Goal: Information Seeking & Learning: Learn about a topic

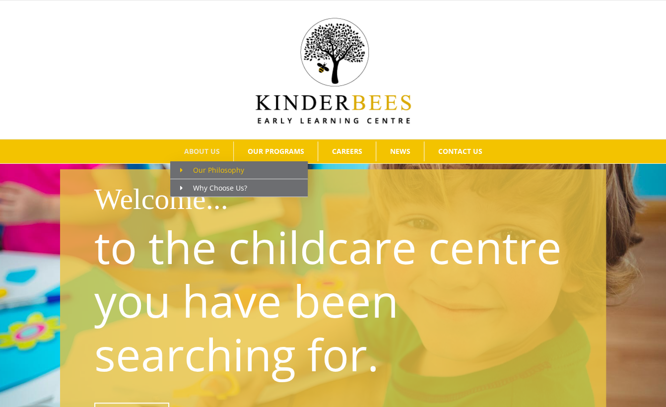
click at [224, 173] on span "Our Philosophy" at bounding box center [212, 169] width 64 height 9
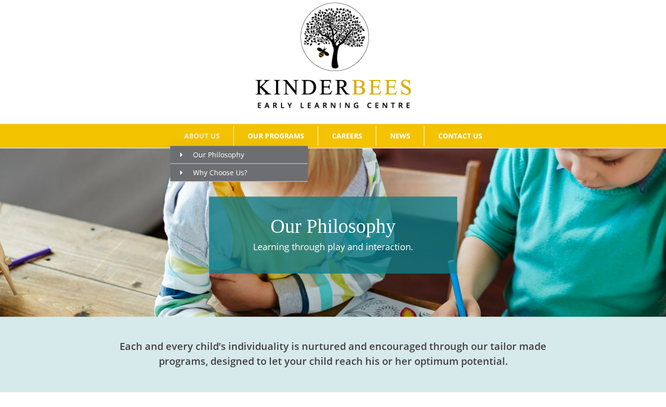
scroll to position [10, 0]
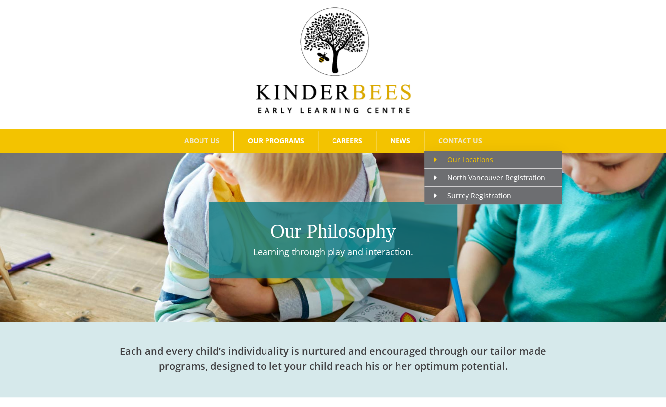
click at [465, 159] on span "Our Locations" at bounding box center [463, 159] width 59 height 9
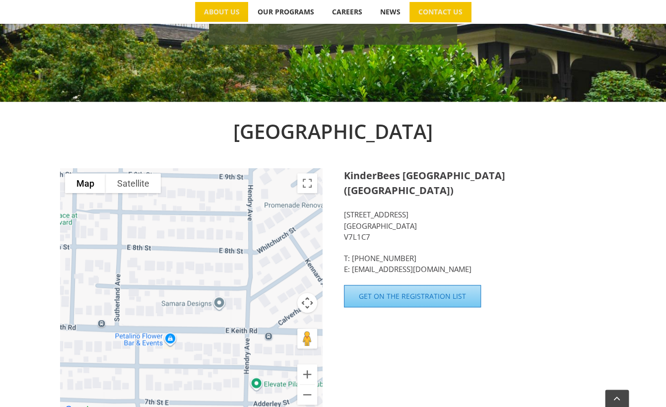
scroll to position [238, 0]
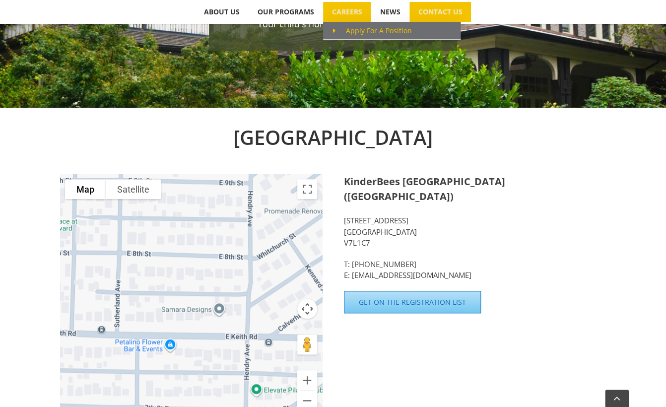
click at [368, 30] on span "Apply For A Position" at bounding box center [372, 30] width 79 height 9
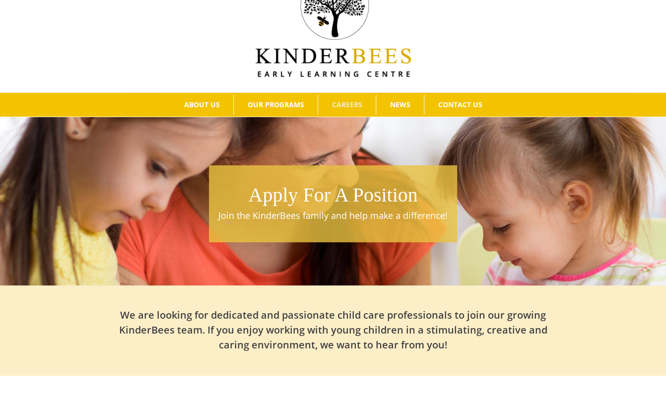
scroll to position [47, 0]
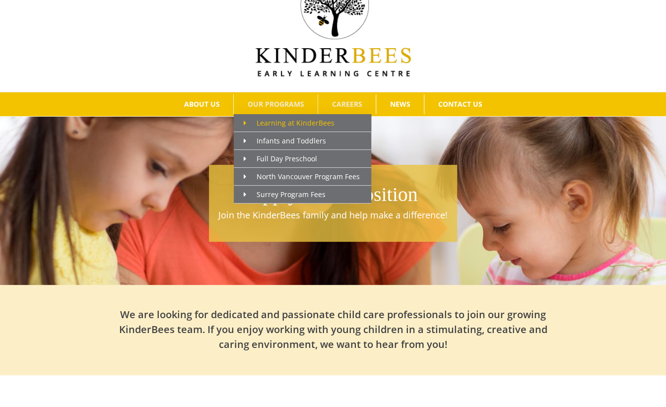
click at [281, 122] on span "Learning at KinderBees" at bounding box center [289, 122] width 91 height 9
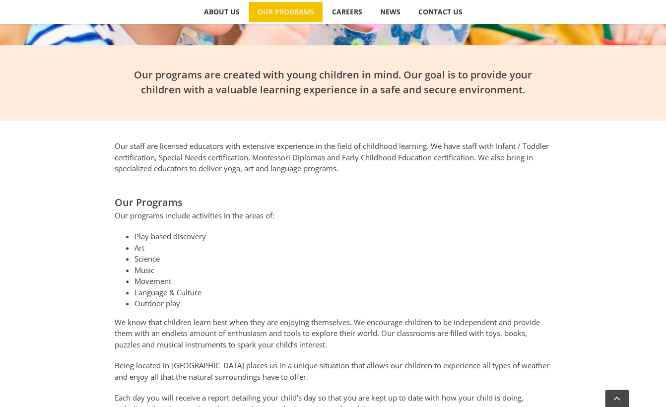
scroll to position [134, 0]
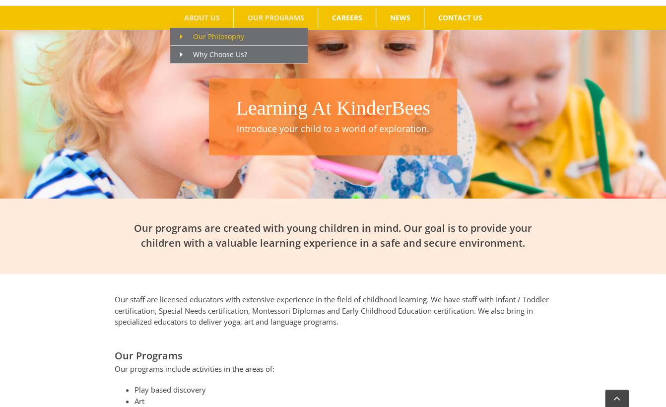
click at [227, 35] on span "Our Philosophy" at bounding box center [212, 36] width 64 height 9
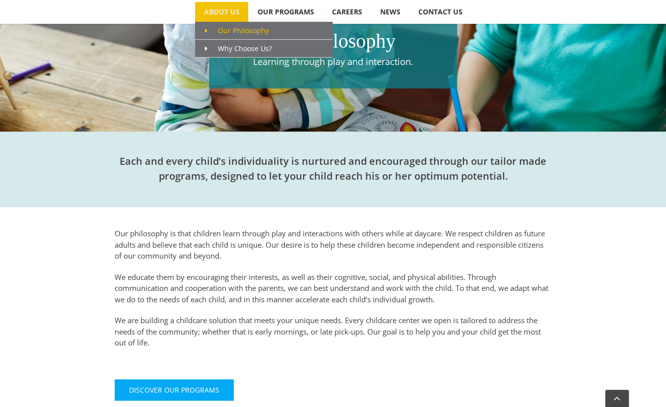
scroll to position [193, 0]
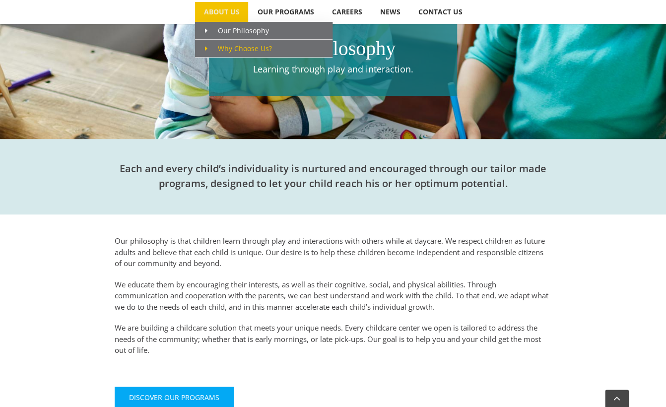
click at [250, 50] on span "Why Choose Us?" at bounding box center [238, 48] width 67 height 9
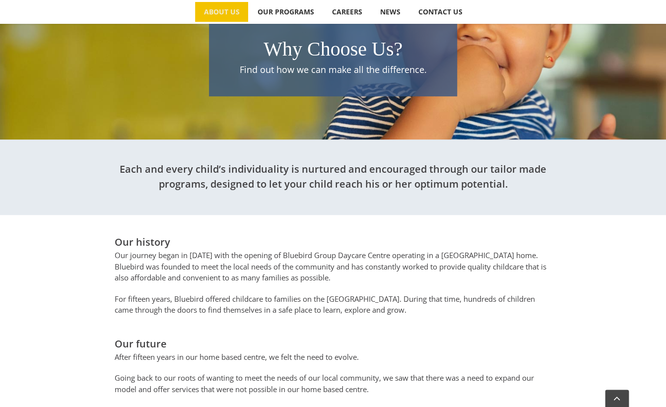
scroll to position [84, 0]
